Goal: Task Accomplishment & Management: Manage account settings

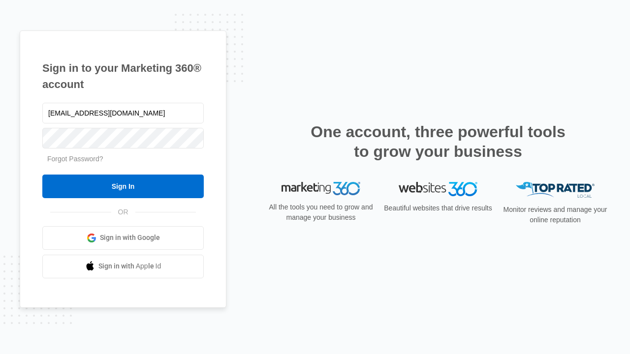
type input "dankie614@gmail.com"
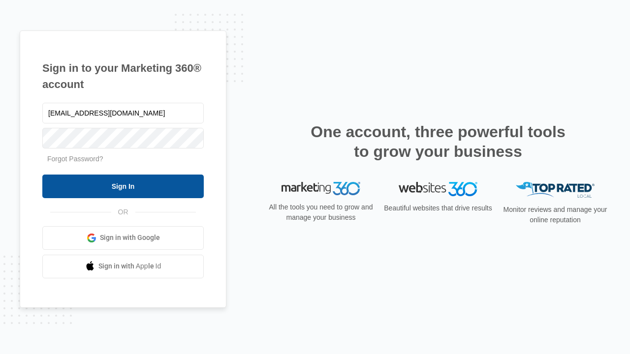
click at [123, 186] on input "Sign In" at bounding box center [122, 187] width 161 height 24
